Goal: Communication & Community: Answer question/provide support

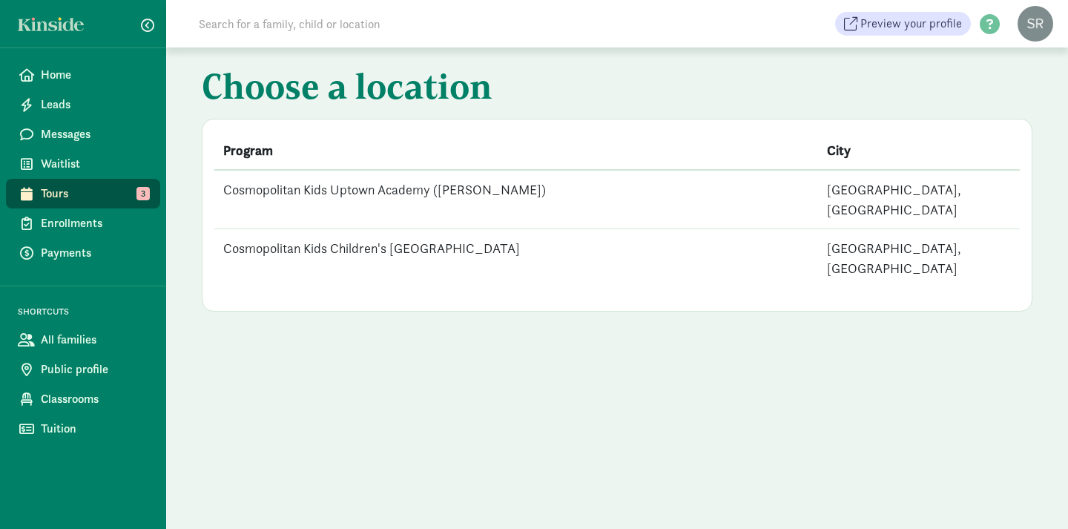
click at [412, 191] on td "Cosmopolitan Kids Uptown Academy ([PERSON_NAME])" at bounding box center [516, 199] width 604 height 59
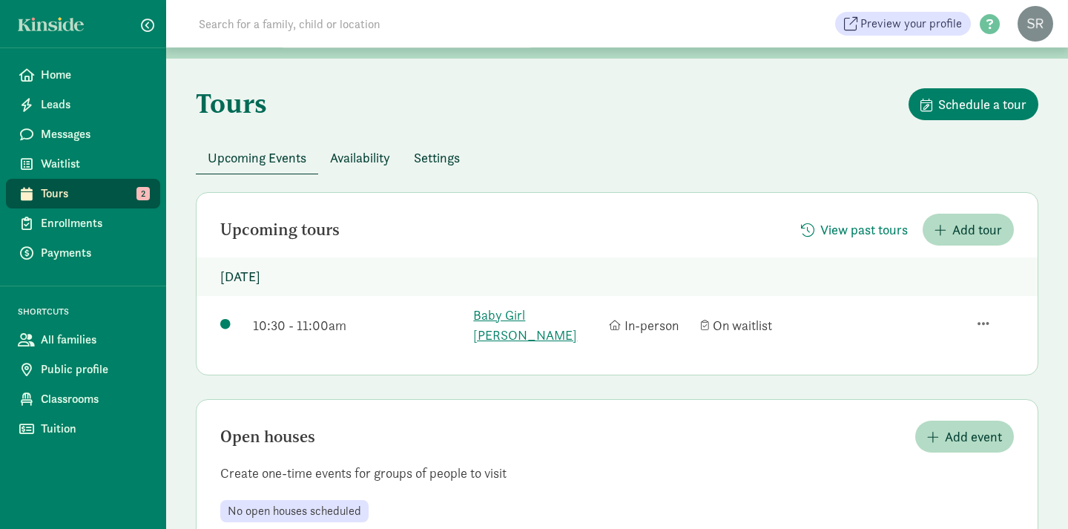
scroll to position [55, 0]
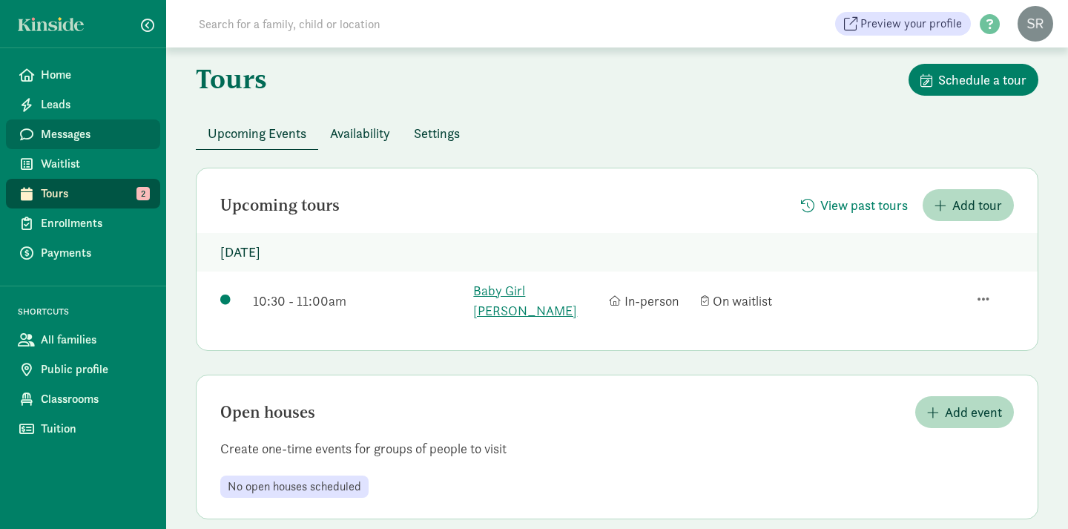
click at [96, 139] on span "Messages" at bounding box center [95, 134] width 108 height 18
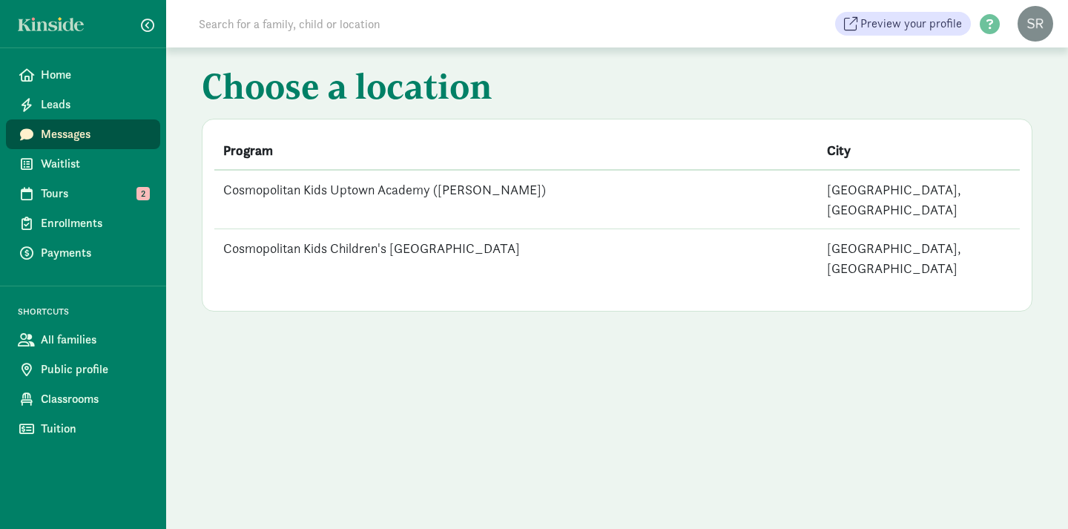
click at [440, 191] on td "Cosmopolitan Kids Uptown Academy ([PERSON_NAME])" at bounding box center [516, 199] width 604 height 59
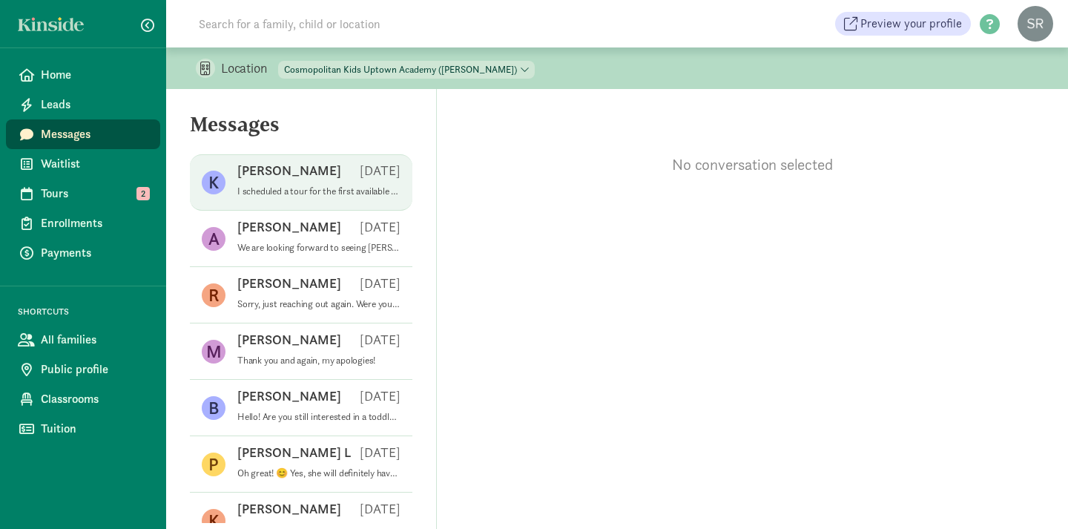
click at [287, 193] on p "I scheduled a tour for the first available slot on the 24th at 10:30am. I also …" at bounding box center [318, 191] width 163 height 12
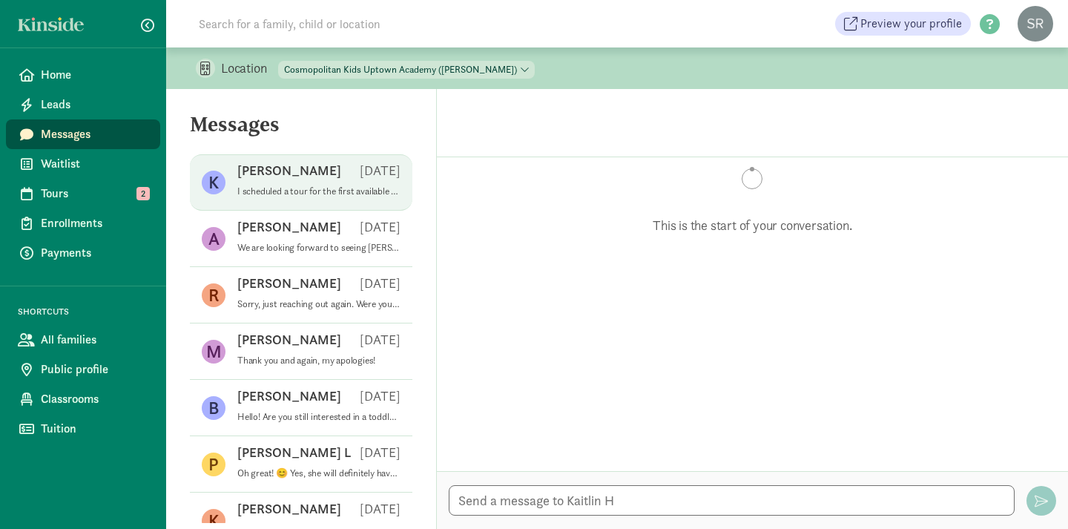
scroll to position [247, 0]
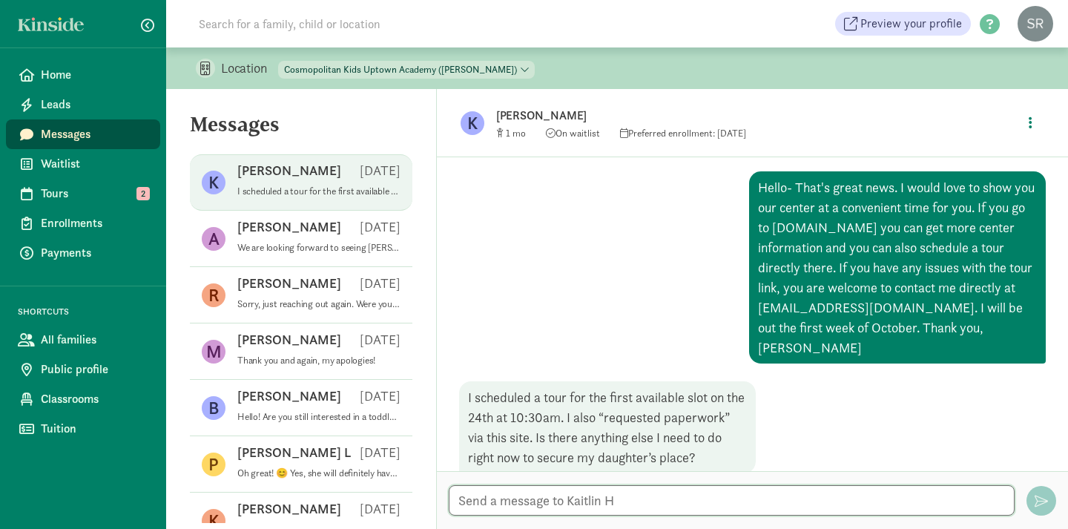
click at [492, 502] on textarea at bounding box center [732, 500] width 566 height 30
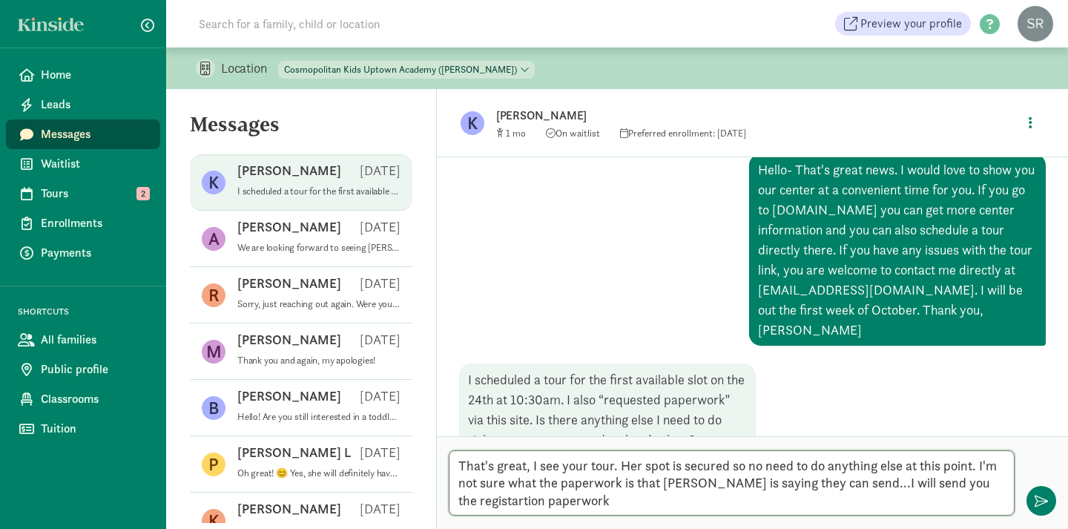
scroll to position [282, 0]
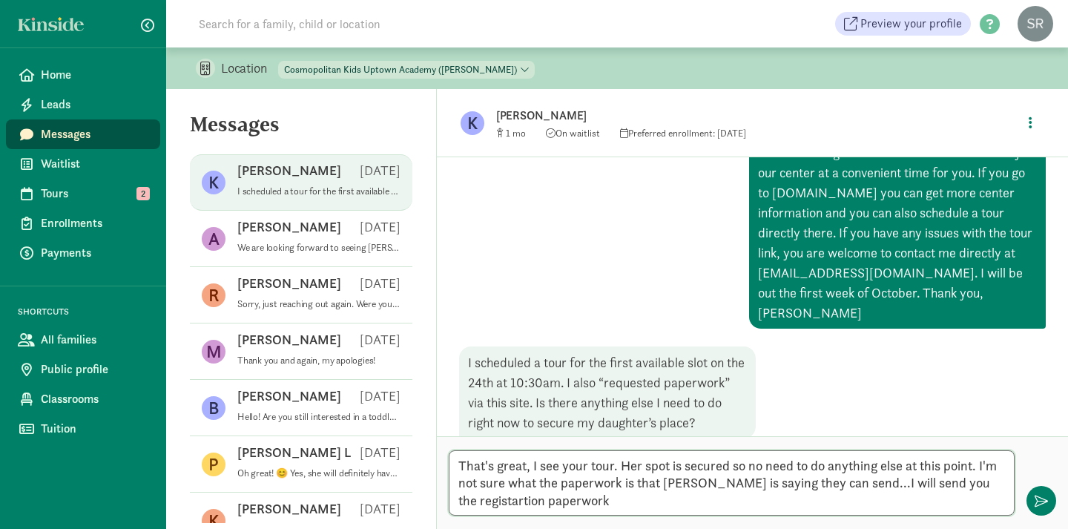
click at [502, 500] on textarea "That's great, I see your tour. Her spot is secured so no need to do anything el…" at bounding box center [732, 482] width 566 height 65
click at [617, 497] on textarea "That's great, I see your tour. Her spot is secured so no need to do anything el…" at bounding box center [732, 482] width 566 height 65
click at [906, 481] on textarea "That's great, I see your tour. Her spot is secured so no need to do anything el…" at bounding box center [732, 482] width 566 height 65
click at [689, 507] on textarea "That's great, I see your tour. Her spot is secured so no need to do anything el…" at bounding box center [732, 482] width 566 height 65
type textarea "That's great, I see your tour. Her spot is secured so no need to do anything el…"
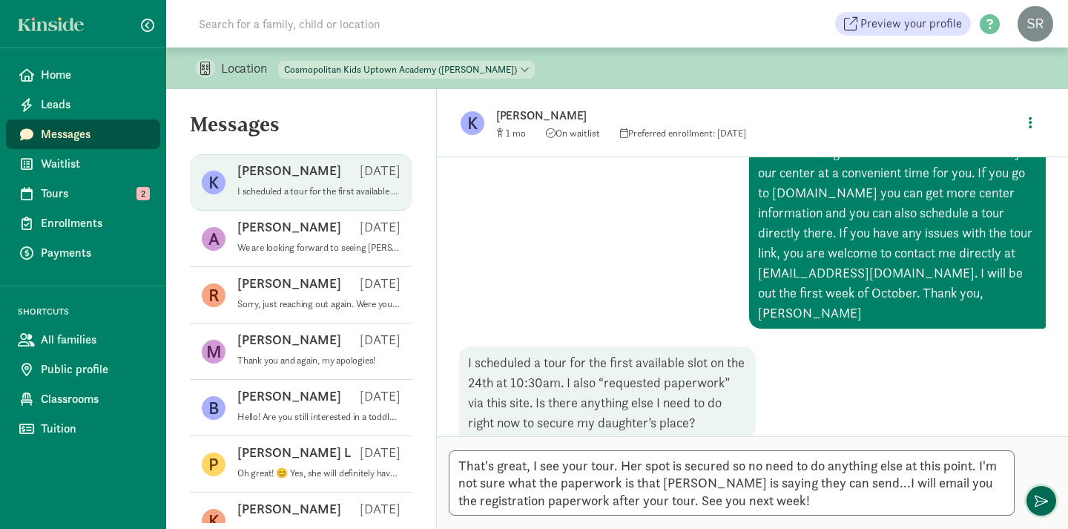
click at [1047, 505] on span "button" at bounding box center [1041, 500] width 13 height 13
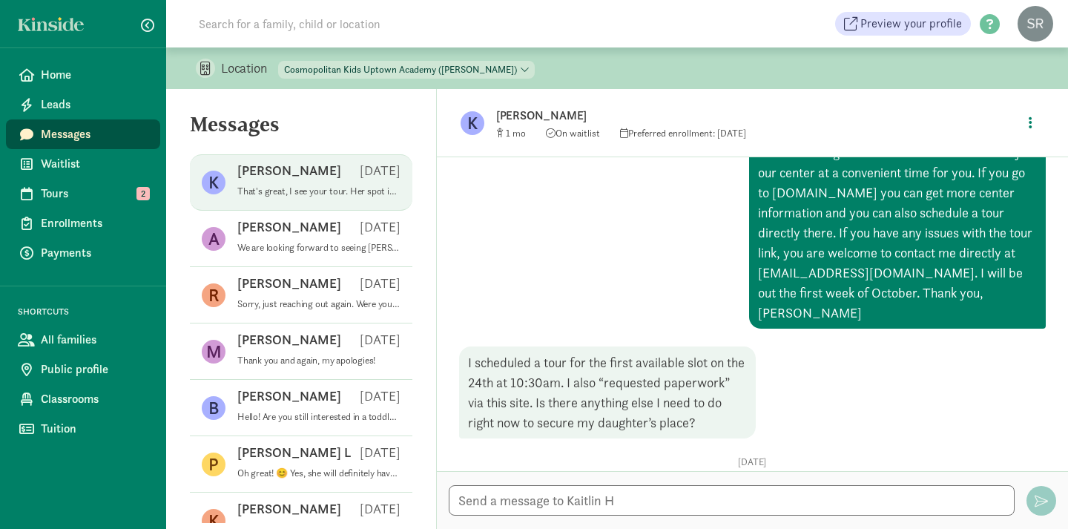
scroll to position [421, 0]
